Goal: Task Accomplishment & Management: Complete application form

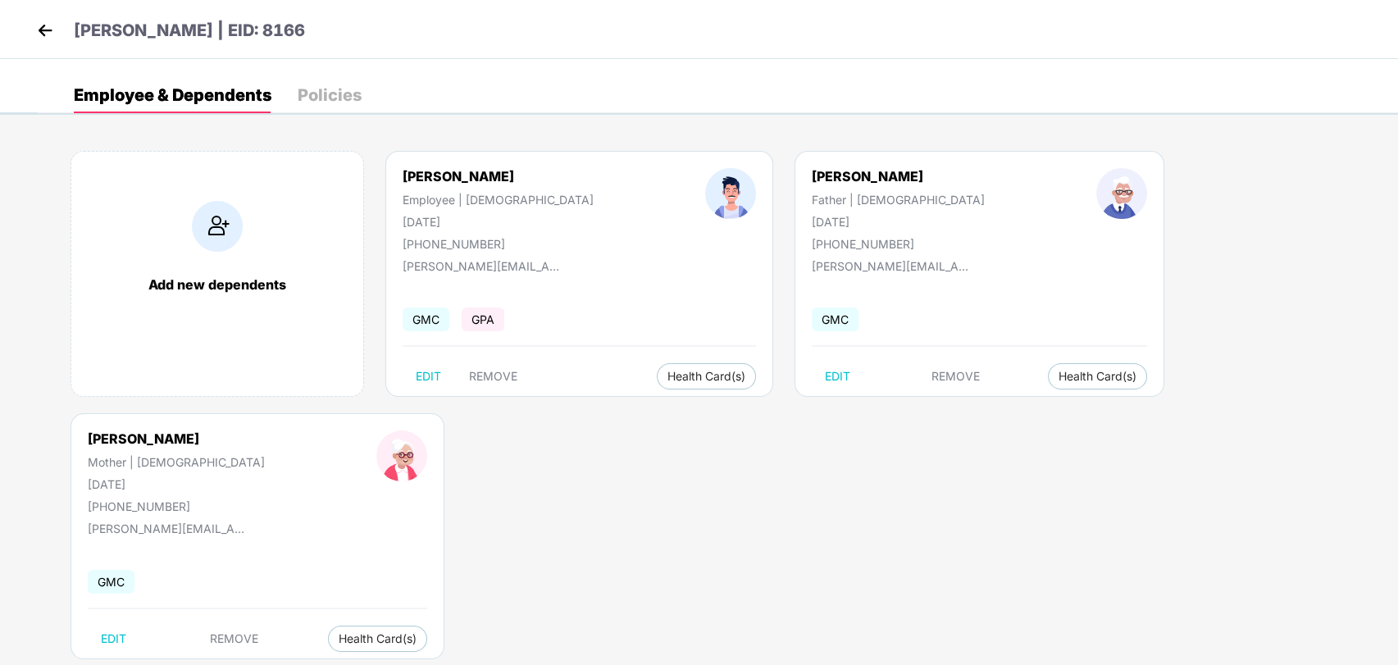
click at [25, 19] on div "[PERSON_NAME] | EID: 8166" at bounding box center [699, 29] width 1398 height 59
click at [44, 33] on img at bounding box center [45, 30] width 25 height 25
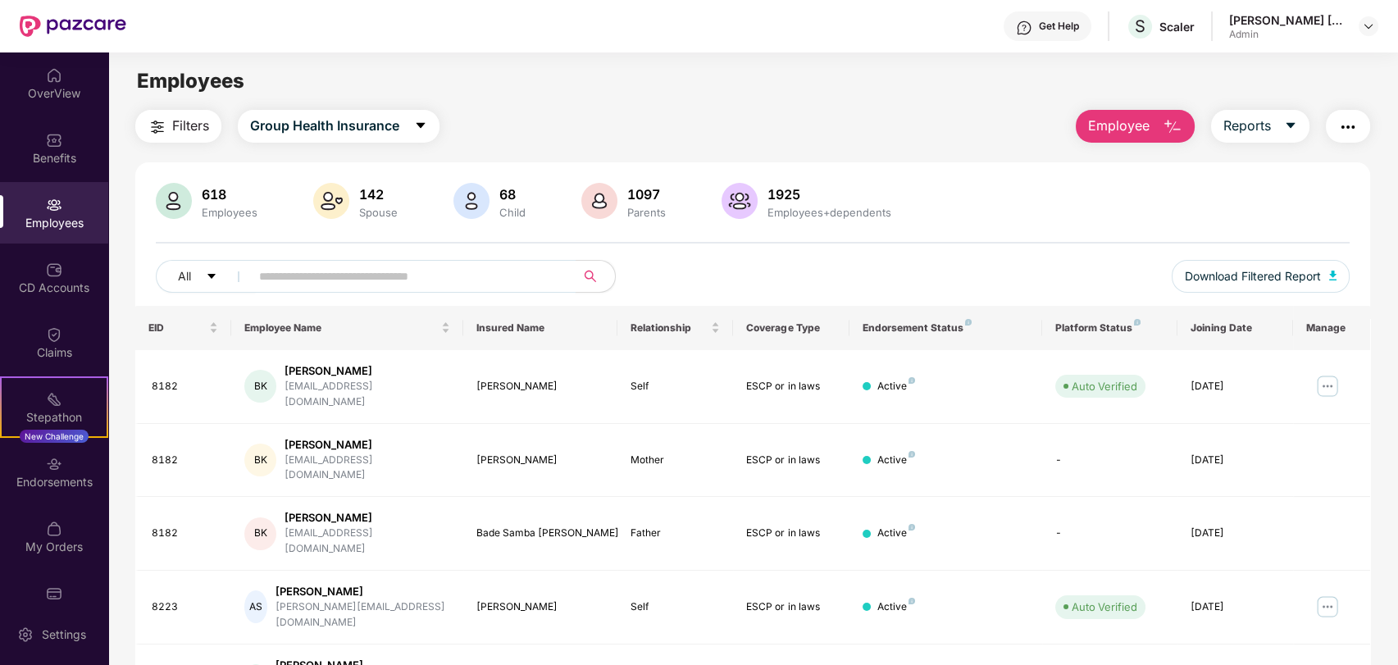
click at [324, 284] on input "text" at bounding box center [406, 276] width 294 height 25
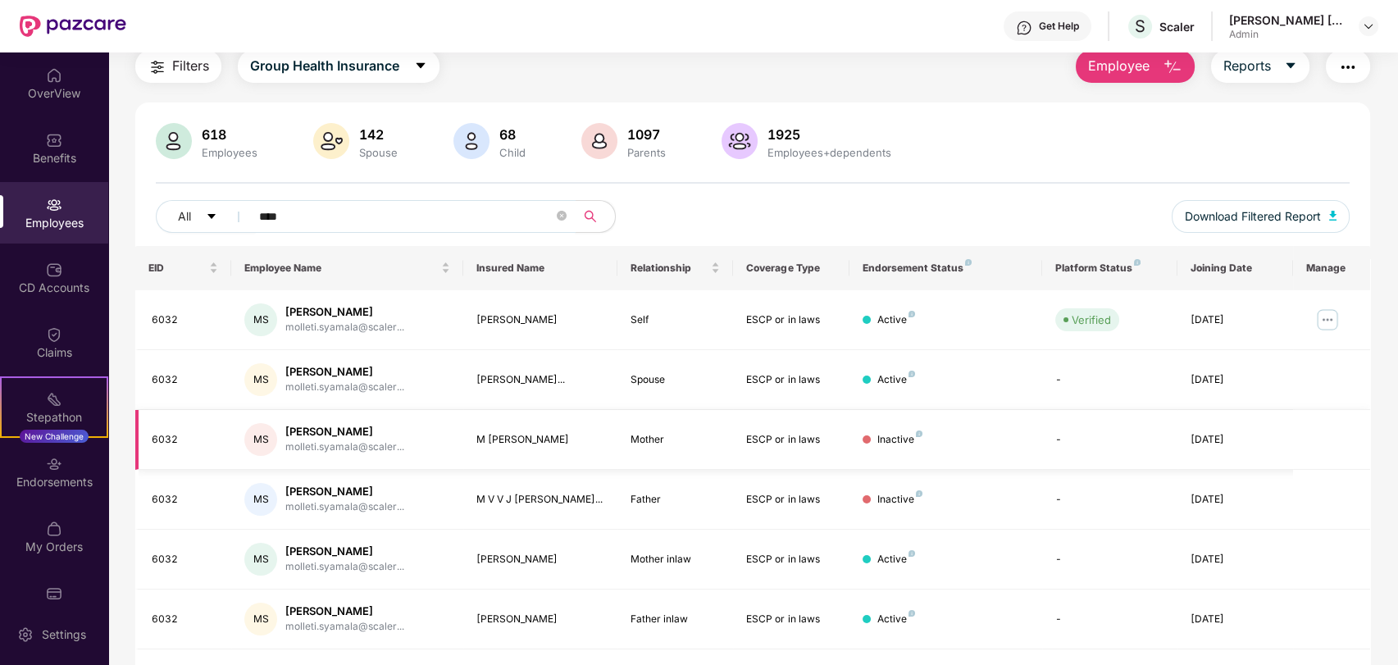
scroll to position [91, 0]
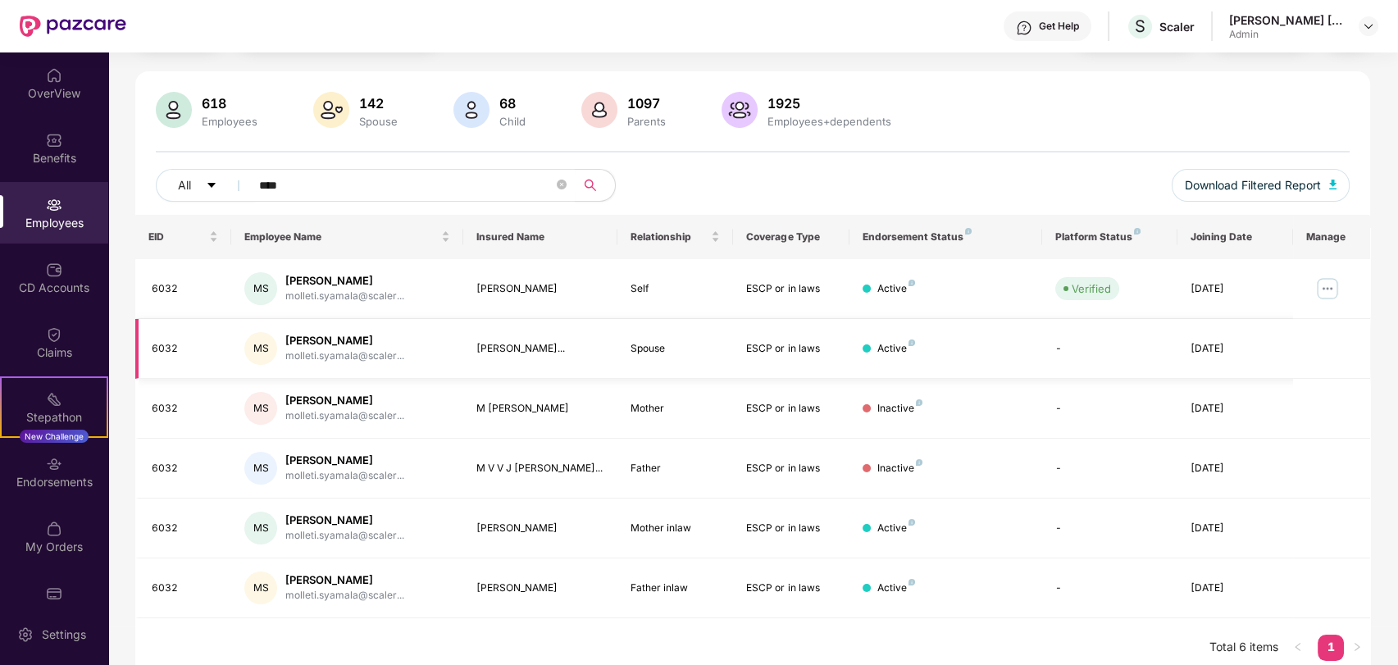
drag, startPoint x: 616, startPoint y: 352, endPoint x: 670, endPoint y: 352, distance: 54.1
click at [670, 352] on tr "6032 [PERSON_NAME] [PERSON_NAME].[PERSON_NAME]@scaler... [PERSON_NAME]... Spous…" at bounding box center [753, 349] width 1236 height 60
drag, startPoint x: 467, startPoint y: 406, endPoint x: 630, endPoint y: 403, distance: 163.2
click at [617, 406] on tr "6032 [PERSON_NAME] [PERSON_NAME].[PERSON_NAME]@scaler... M [PERSON_NAME] Mother…" at bounding box center [753, 409] width 1236 height 60
drag, startPoint x: 633, startPoint y: 462, endPoint x: 826, endPoint y: 462, distance: 193.5
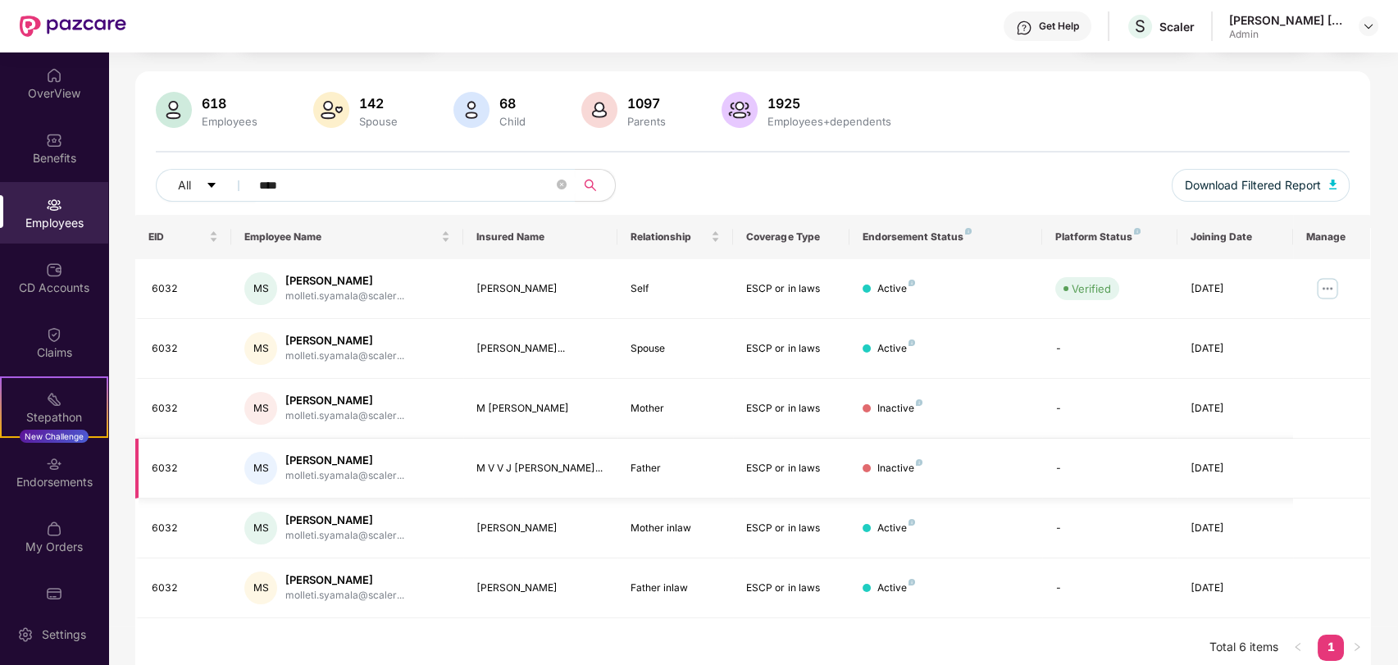
click at [776, 462] on tr "6032 [PERSON_NAME] [PERSON_NAME].[PERSON_NAME]@scaler... M V V J [PERSON_NAME].…" at bounding box center [753, 469] width 1236 height 60
click at [826, 462] on div "ESCP or in laws" at bounding box center [790, 469] width 89 height 16
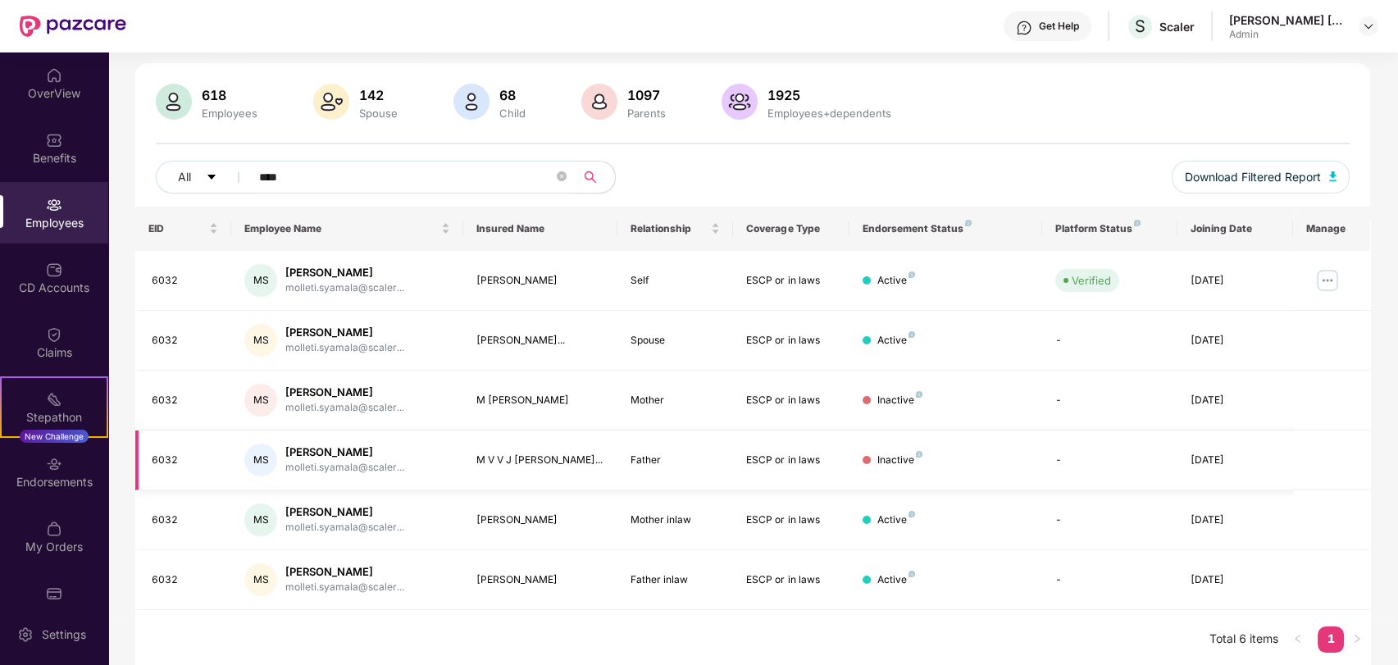
scroll to position [102, 0]
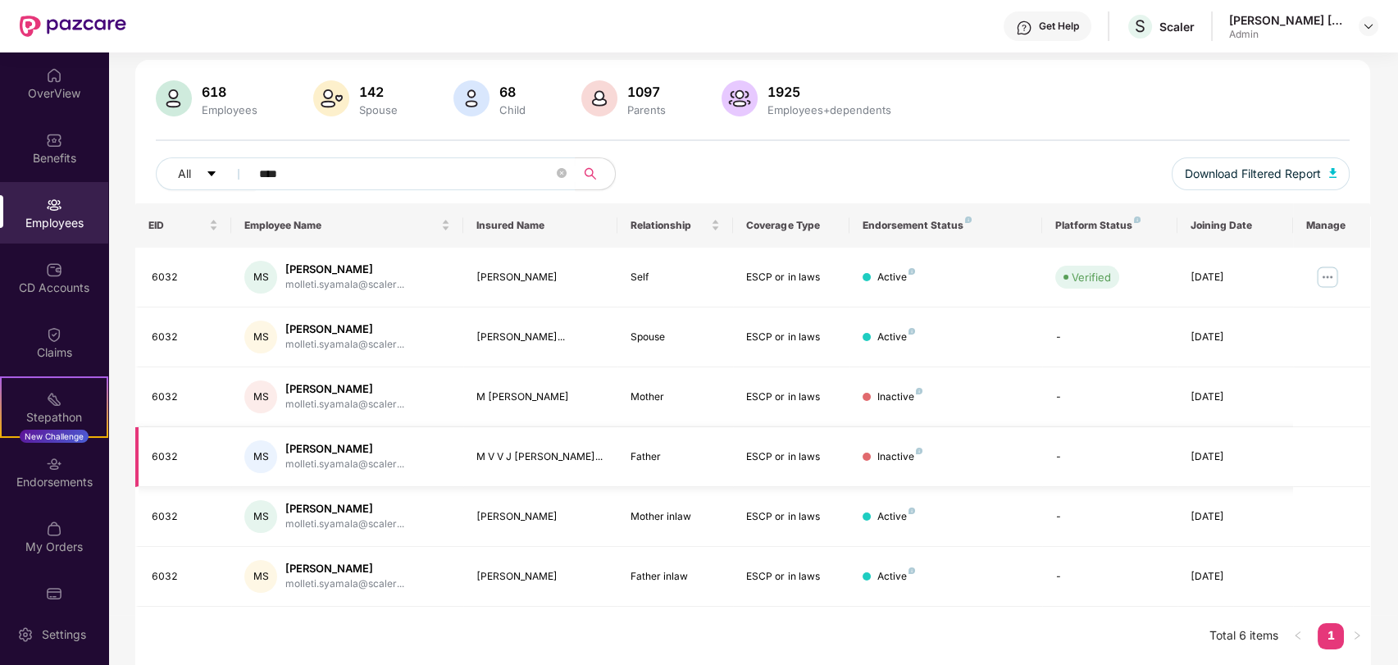
click at [1033, 446] on td "Inactive" at bounding box center [945, 457] width 193 height 60
click at [376, 176] on input "****" at bounding box center [406, 174] width 294 height 25
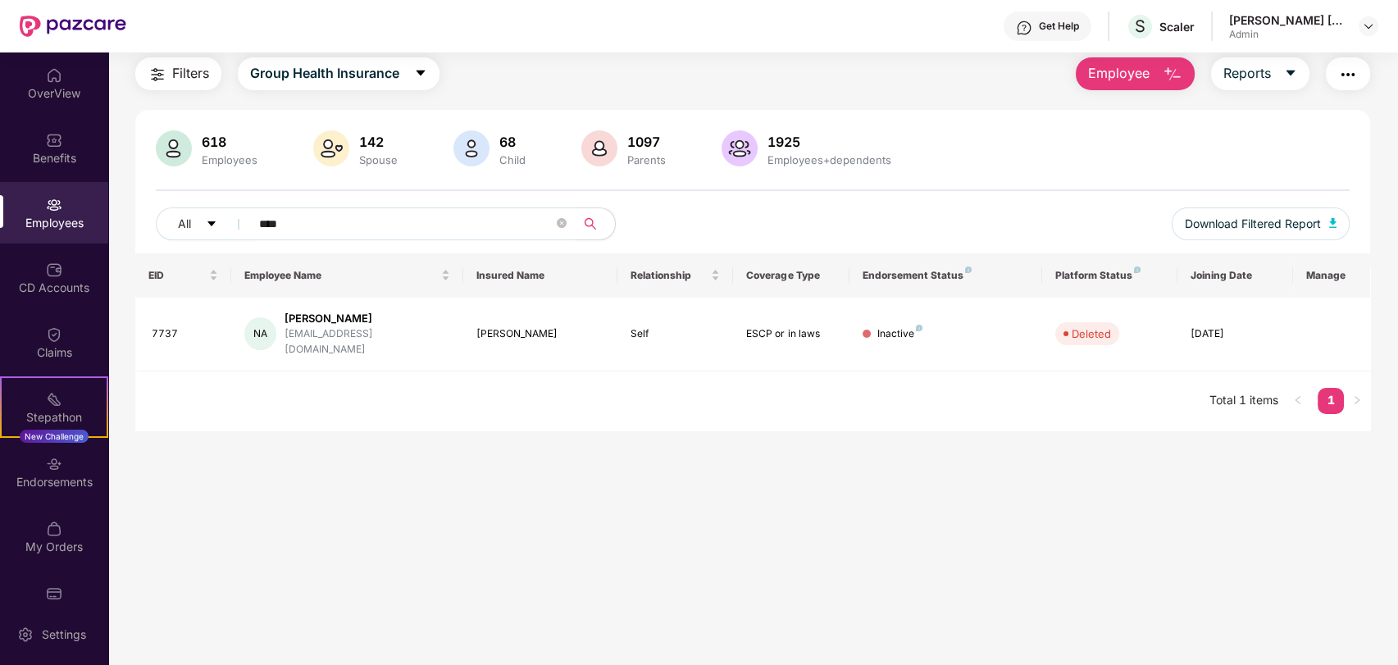
scroll to position [52, 0]
type input "****"
